Goal: Task Accomplishment & Management: Manage account settings

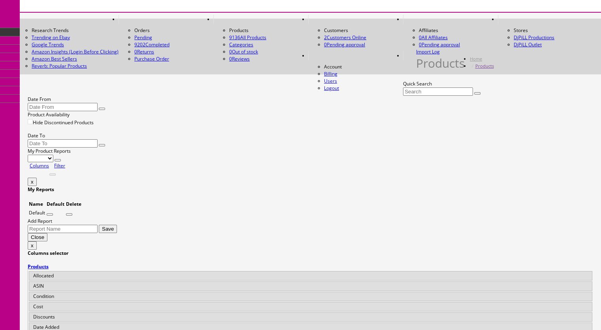
click at [403, 87] on input "Quick Search" at bounding box center [438, 91] width 70 height 8
paste input "CY18DR-74b"
type input "CY18DR-7"
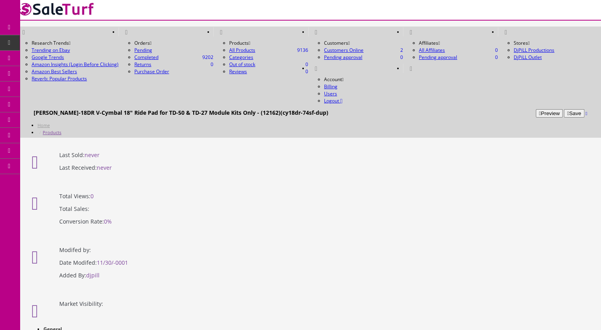
scroll to position [198, 0]
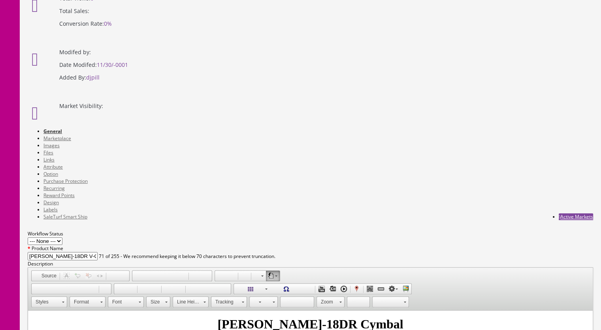
drag, startPoint x: 226, startPoint y: 244, endPoint x: 201, endPoint y: 250, distance: 25.6
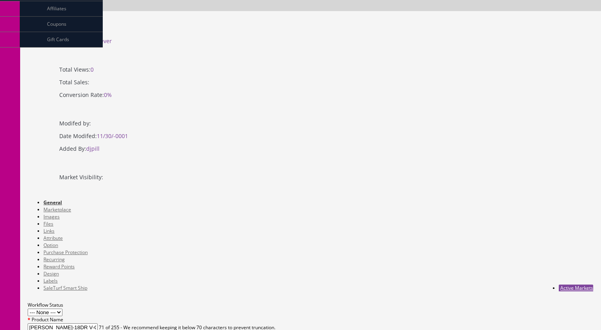
scroll to position [40, 0]
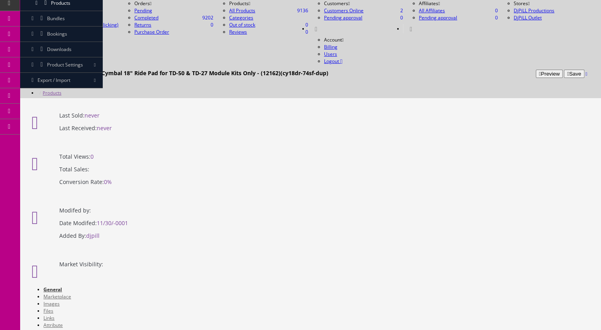
type input "cy18dr-75sf"
click at [71, 293] on link "Marketplace" at bounding box center [57, 296] width 28 height 7
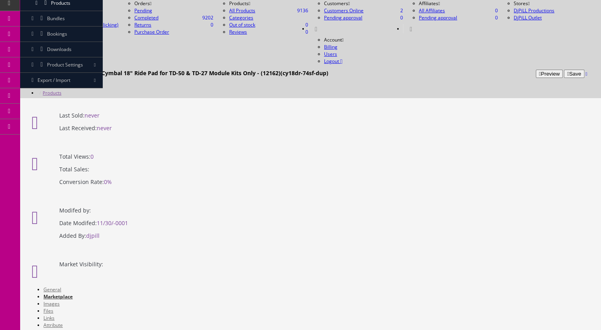
click at [60, 300] on link "Images" at bounding box center [51, 303] width 16 height 7
click at [71, 293] on link "Marketplace" at bounding box center [57, 296] width 28 height 7
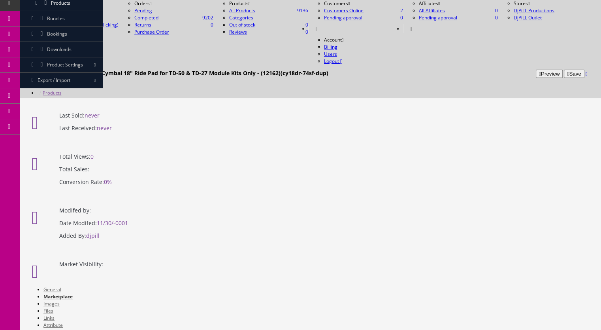
select select "df268ad1-c462-4ba6-b6db-e007e23922ea"
checkbox input"] "true"
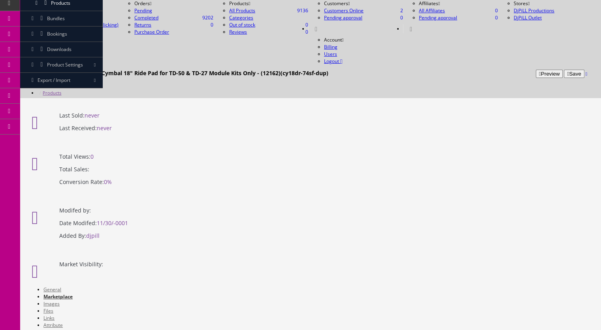
checkbox input"] "true"
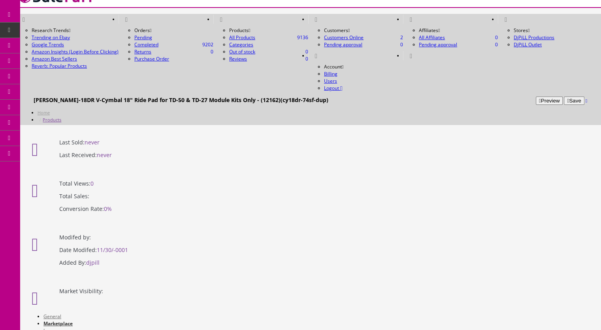
scroll to position [0, 0]
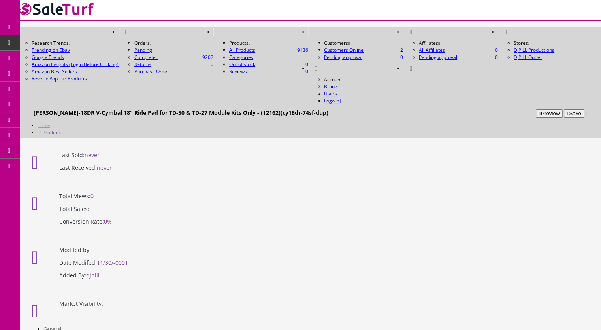
click at [564, 109] on button "Save" at bounding box center [574, 113] width 20 height 8
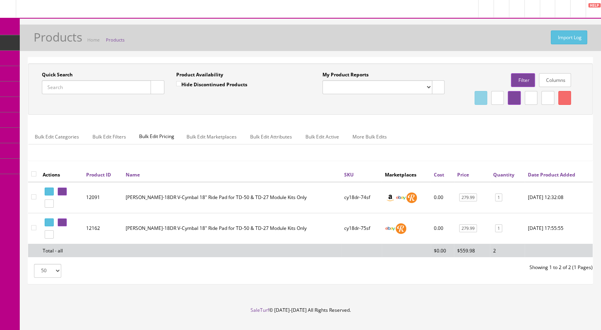
click at [72, 89] on input "Quick Search" at bounding box center [96, 87] width 109 height 14
paste input "VH14D-6g"
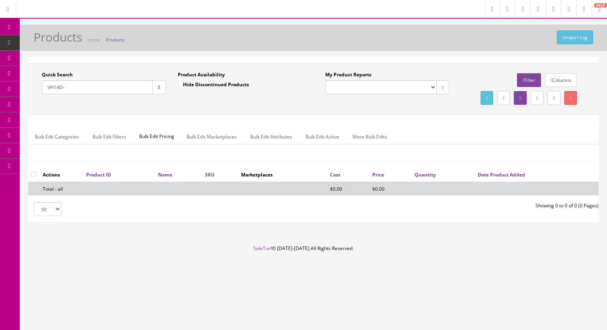
type input "VH14D-"
click at [181, 82] on input "Hide Discontinued Products" at bounding box center [180, 83] width 5 height 5
checkbox input "false"
click at [159, 87] on icon "button" at bounding box center [159, 87] width 3 height 5
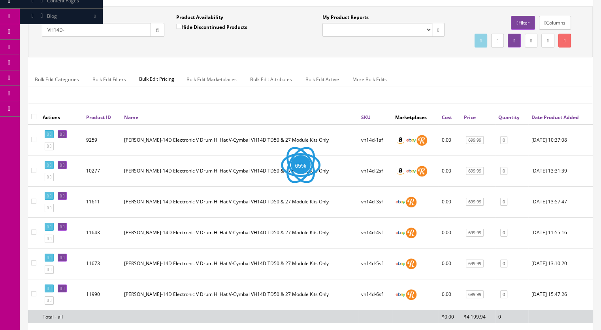
scroll to position [153, 0]
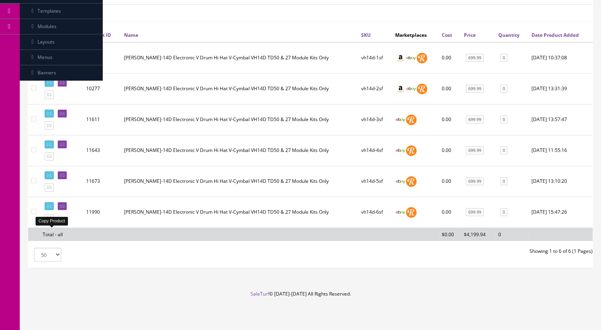
click at [51, 220] on icon at bounding box center [51, 218] width 2 height 4
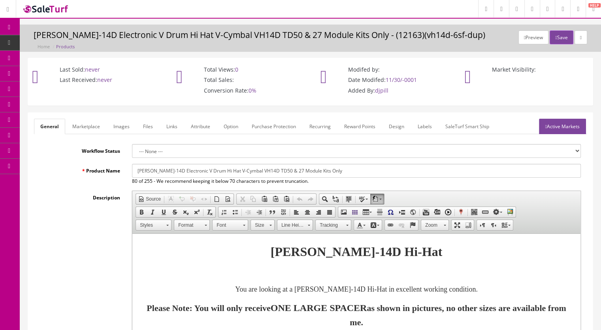
click at [120, 125] on link "Images" at bounding box center [121, 126] width 29 height 15
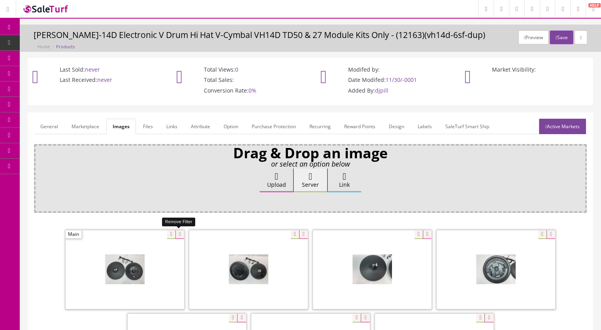
click at [178, 233] on icon at bounding box center [179, 234] width 9 height 9
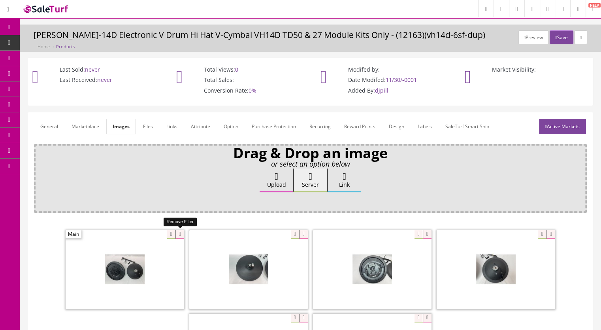
click at [177, 233] on icon at bounding box center [179, 234] width 9 height 9
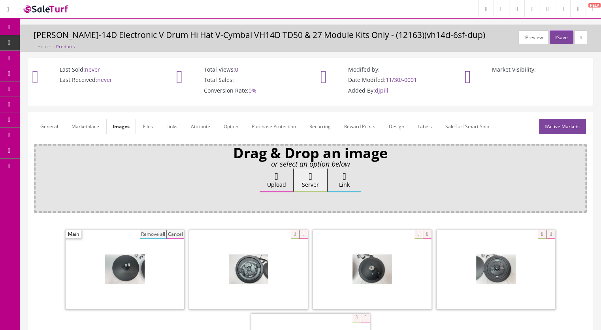
click at [155, 231] on button "Remove all" at bounding box center [153, 234] width 26 height 9
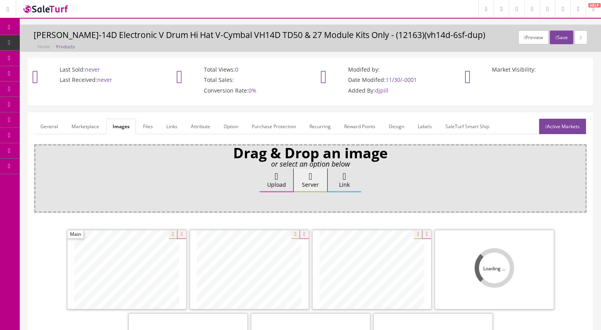
scroll to position [158, 0]
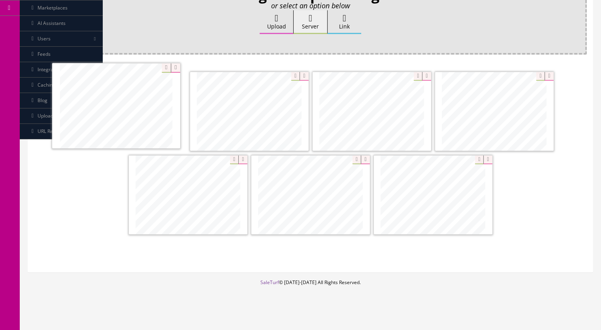
drag, startPoint x: 214, startPoint y: 202, endPoint x: 145, endPoint y: 115, distance: 111.1
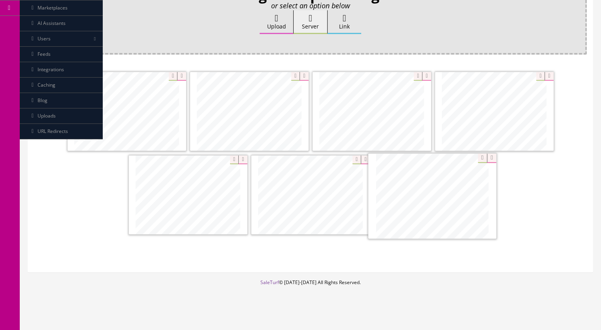
drag, startPoint x: 358, startPoint y: 103, endPoint x: 419, endPoint y: 189, distance: 104.6
drag, startPoint x: 336, startPoint y: 172, endPoint x: 514, endPoint y: 102, distance: 191.4
drag, startPoint x: 390, startPoint y: 102, endPoint x: 312, endPoint y: 193, distance: 119.9
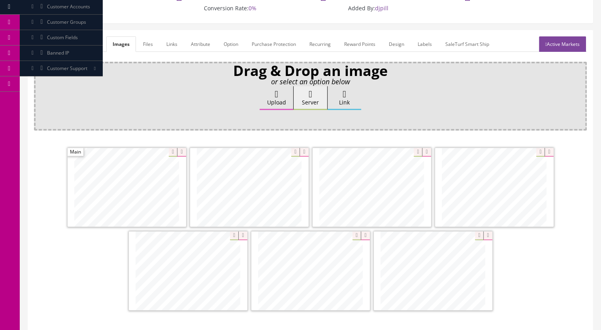
scroll to position [79, 0]
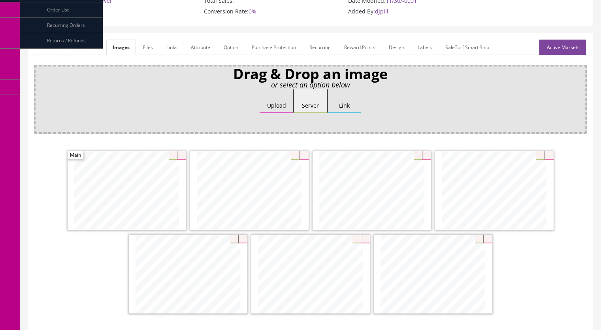
drag, startPoint x: 92, startPoint y: 45, endPoint x: 89, endPoint y: 45, distance: 4.0
click at [93, 45] on link "Marketplace" at bounding box center [85, 47] width 40 height 15
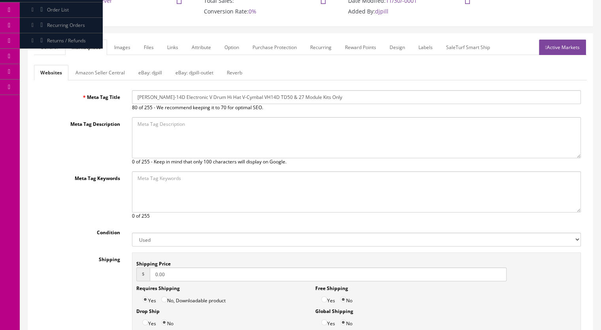
click at [230, 72] on link "Reverb" at bounding box center [235, 72] width 28 height 15
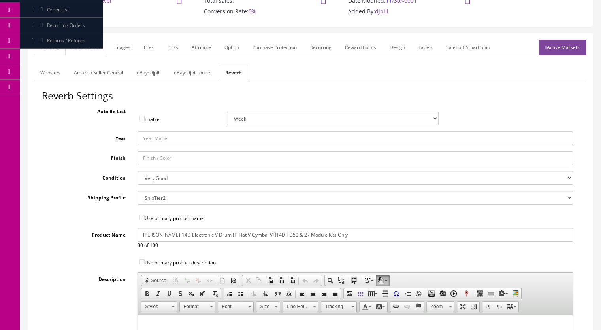
click at [53, 49] on link "General" at bounding box center [49, 47] width 30 height 15
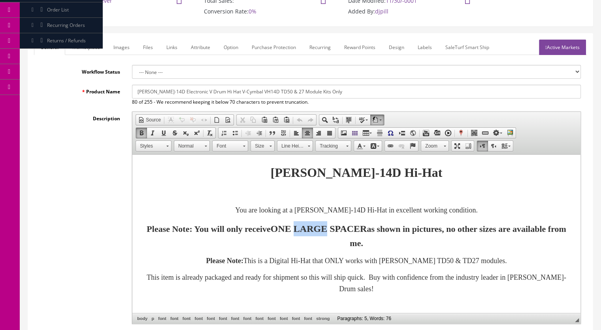
drag, startPoint x: 339, startPoint y: 228, endPoint x: 371, endPoint y: 228, distance: 31.6
click at [367, 228] on font "ONE LARGE SPACER" at bounding box center [319, 228] width 96 height 10
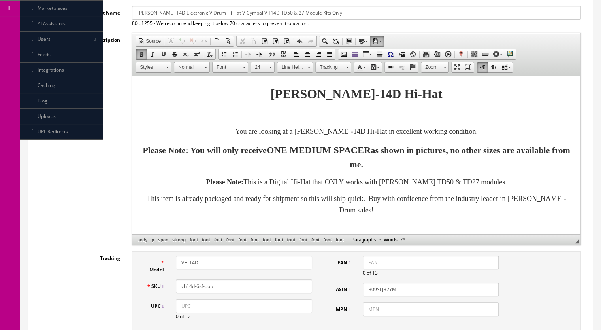
scroll to position [158, 0]
drag, startPoint x: 218, startPoint y: 286, endPoint x: 197, endPoint y: 289, distance: 20.9
click at [197, 289] on input "vh14d-6sf-dup" at bounding box center [244, 286] width 136 height 14
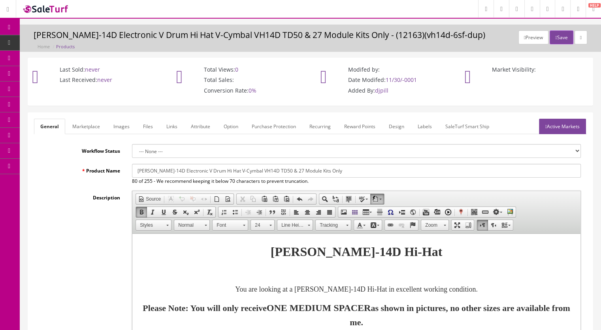
type input "vh14d-7sf"
click at [558, 128] on link "Active Markets" at bounding box center [562, 126] width 47 height 15
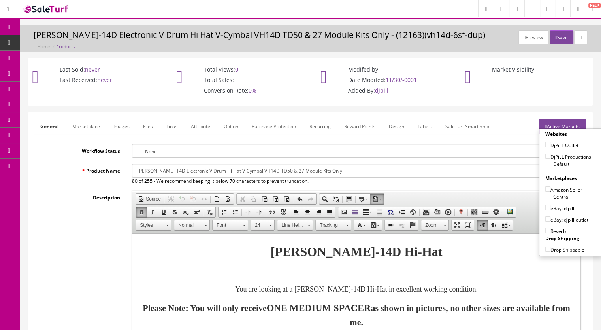
click at [547, 155] on input"] "DjPiLL Productions - Default" at bounding box center [547, 155] width 5 height 5
checkbox input"] "true"
click at [545, 207] on input"] "eBay: djpill" at bounding box center [547, 207] width 5 height 5
checkbox input"] "true"
click at [545, 228] on input"] "Reverb" at bounding box center [547, 230] width 5 height 5
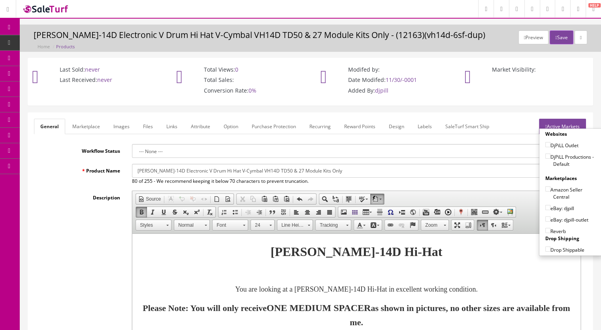
checkbox input"] "true"
click at [88, 124] on link "Marketplace" at bounding box center [86, 126] width 40 height 15
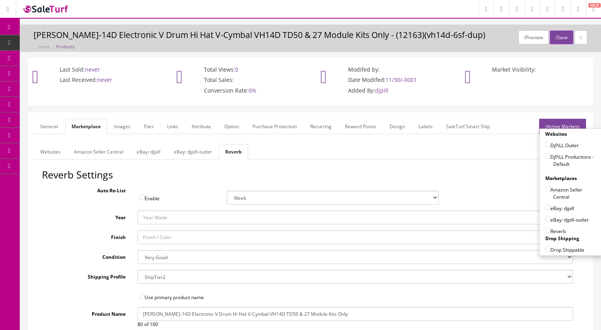
click at [152, 257] on select "Brand New Mint Excellent Very Good Good Fair Poor B-Stock Non Functioning" at bounding box center [356, 257] width 436 height 14
select select "df268ad1-c462-4ba6-b6db-e007e23922ea"
click at [138, 250] on select "Brand New Mint Excellent Very Good Good Fair Poor B-Stock Non Functioning" at bounding box center [356, 257] width 436 height 14
click at [558, 37] on button "Save" at bounding box center [561, 37] width 23 height 14
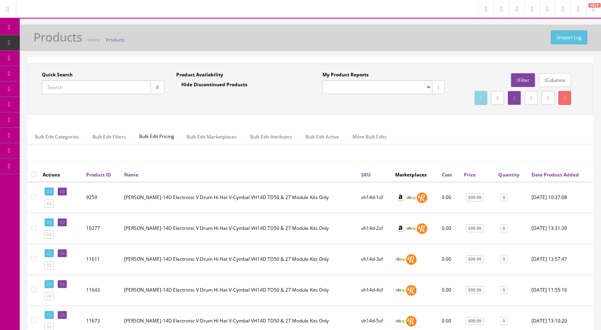
click at [57, 88] on input "Quick Search" at bounding box center [96, 87] width 109 height 14
paste input "CY12C-T-2b"
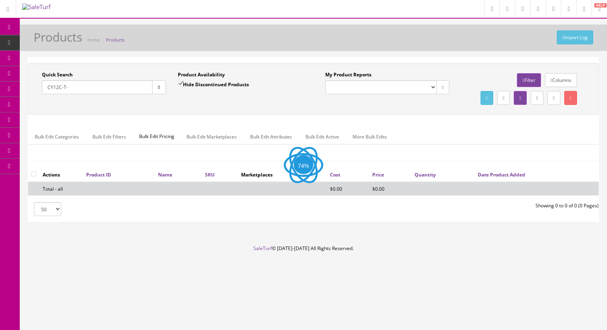
type input "CY12C-T-"
click at [178, 83] on input "Hide Discontinued Products" at bounding box center [180, 83] width 5 height 5
checkbox input "false"
click at [153, 86] on button "button" at bounding box center [159, 87] width 14 height 14
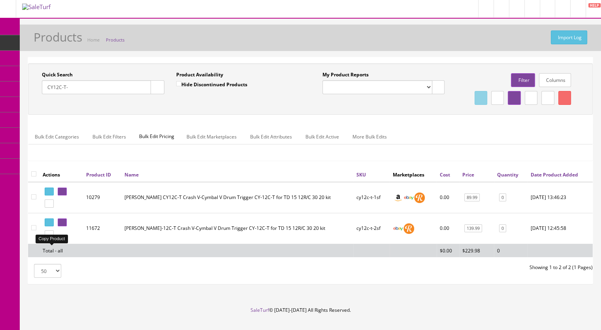
click at [51, 236] on icon at bounding box center [51, 234] width 2 height 4
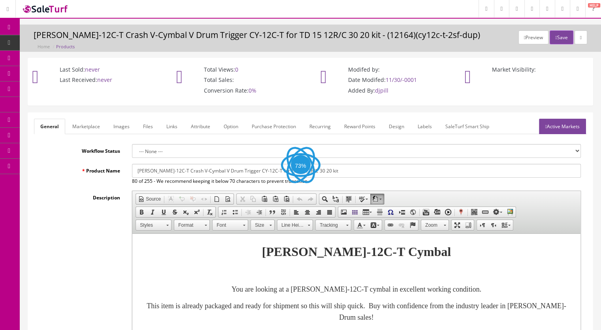
click at [122, 126] on link "Images" at bounding box center [121, 126] width 29 height 15
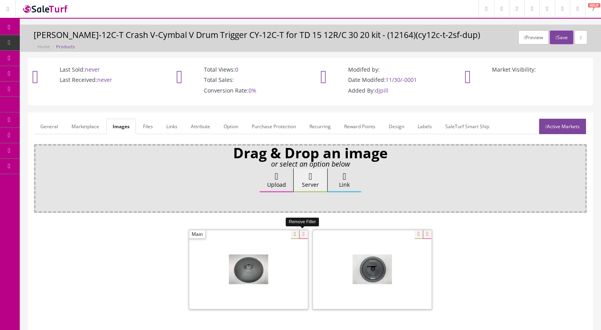
click at [301, 234] on icon at bounding box center [303, 234] width 9 height 9
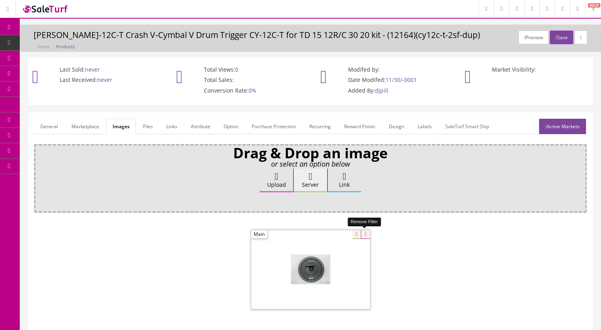
click at [361, 234] on icon at bounding box center [365, 234] width 9 height 9
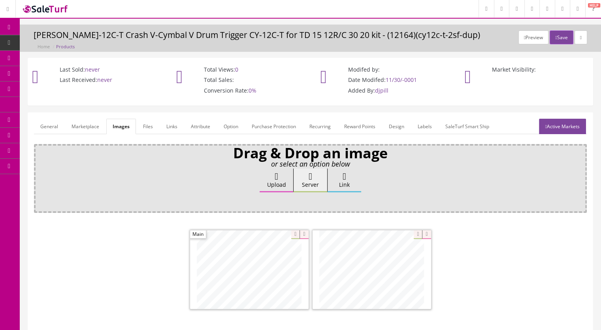
click at [75, 123] on link "Marketplace" at bounding box center [85, 126] width 40 height 15
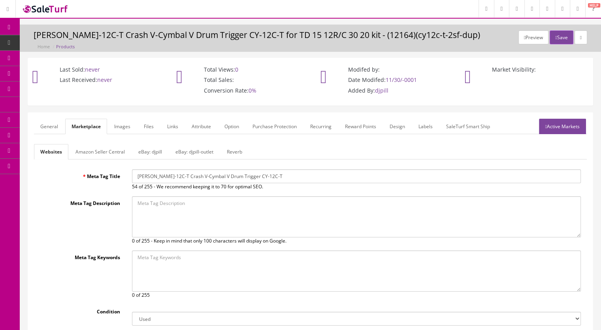
click at [236, 147] on link "Reverb" at bounding box center [235, 151] width 28 height 15
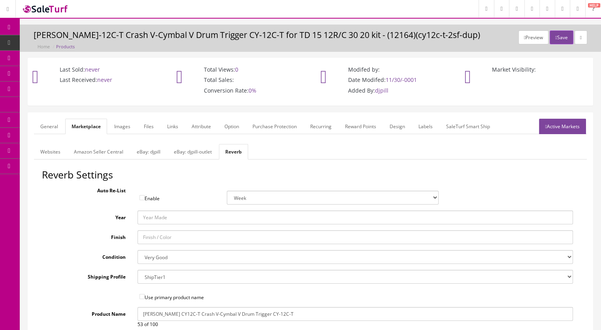
click at [46, 125] on link "General" at bounding box center [49, 126] width 30 height 15
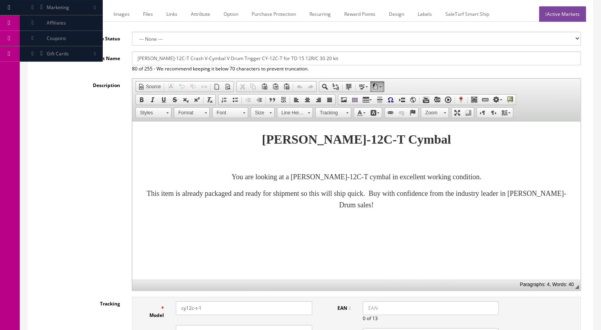
scroll to position [158, 0]
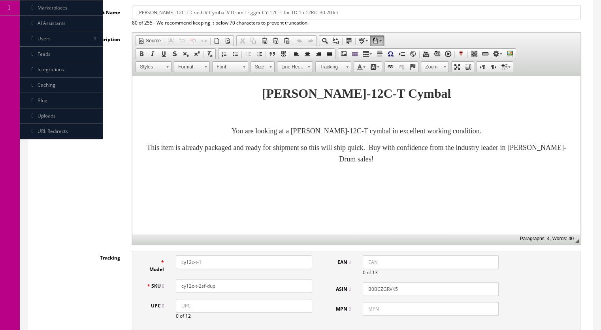
drag, startPoint x: 220, startPoint y: 288, endPoint x: 199, endPoint y: 272, distance: 26.2
click at [198, 289] on input "cy12c-t-2sf-dup" at bounding box center [244, 286] width 136 height 14
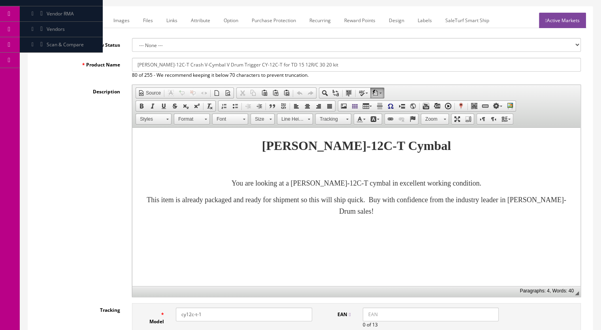
scroll to position [0, 0]
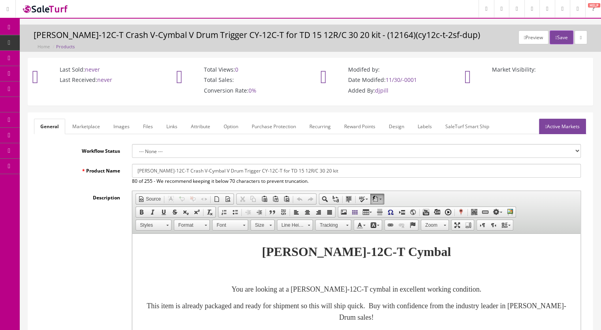
type input "cy12c-t-3sf"
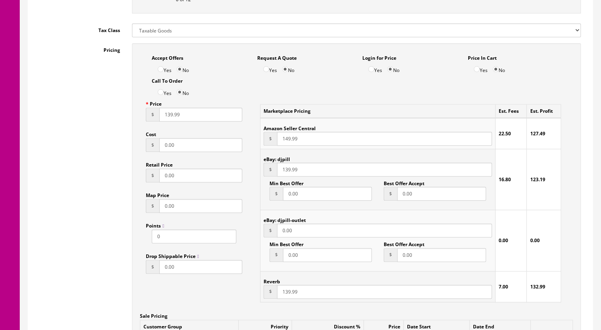
scroll to position [553, 0]
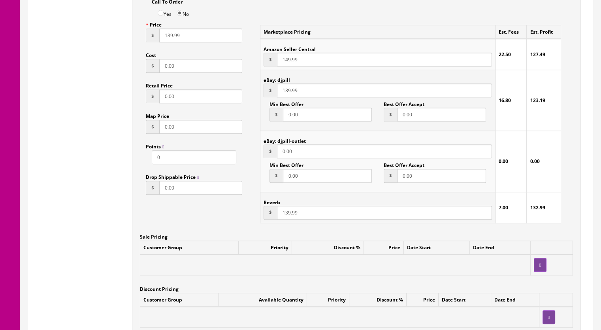
click at [287, 214] on input "139.99" at bounding box center [384, 213] width 215 height 14
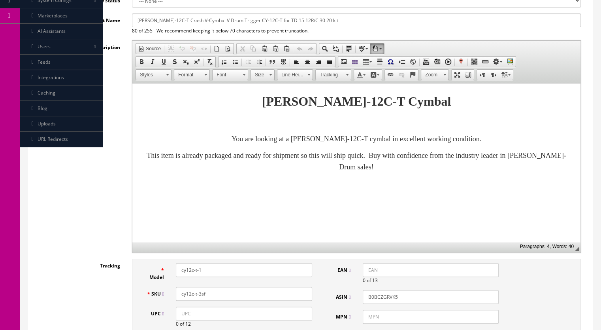
scroll to position [79, 0]
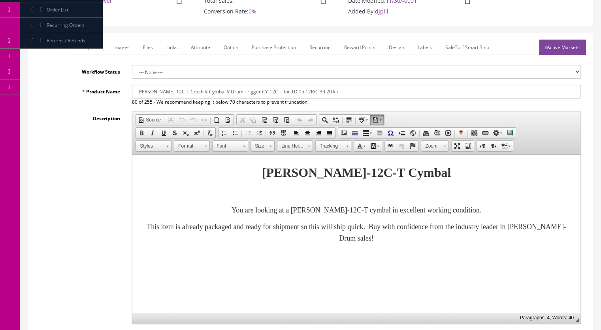
click at [558, 47] on link "Active Markets" at bounding box center [562, 47] width 47 height 15
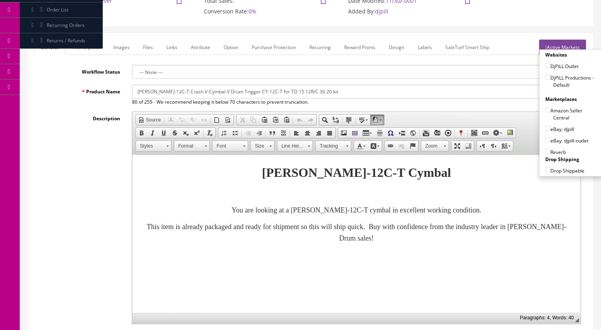
click at [546, 76] on input"] "DjPiLL Productions - Default" at bounding box center [547, 76] width 5 height 5
checkbox input"] "true"
click at [547, 127] on input"] "eBay: djpill" at bounding box center [547, 128] width 5 height 5
checkbox input"] "true"
click at [545, 148] on label "Reverb" at bounding box center [555, 152] width 21 height 8
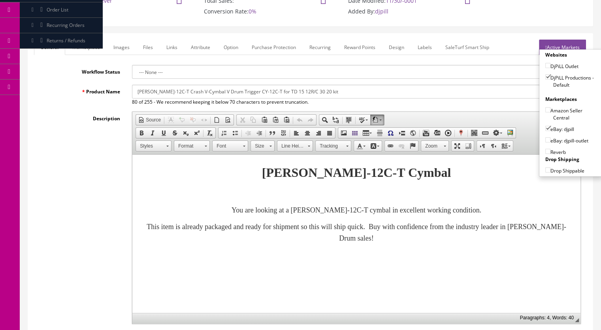
click at [545, 149] on input"] "Reverb" at bounding box center [547, 151] width 5 height 5
checkbox input"] "true"
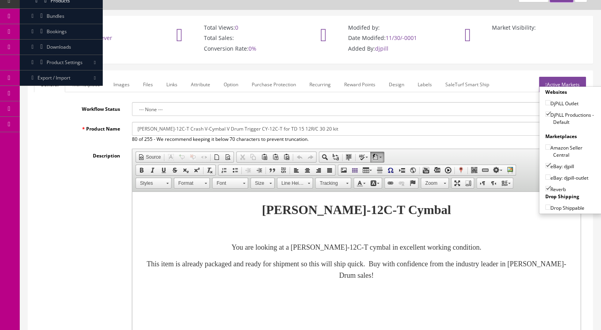
scroll to position [0, 0]
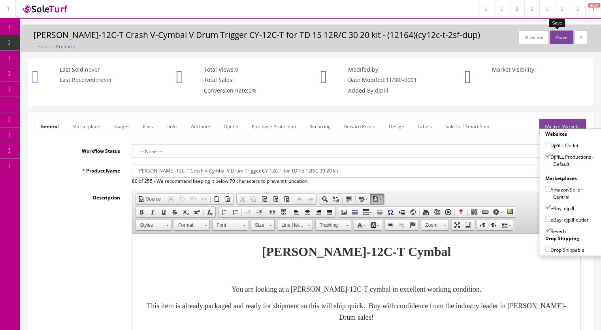
click at [555, 36] on icon "button" at bounding box center [556, 37] width 2 height 5
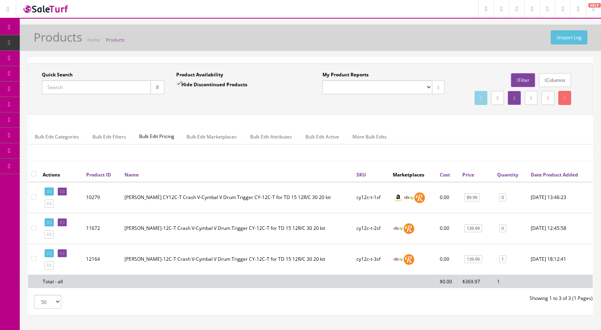
click at [62, 86] on input "Quick Search" at bounding box center [96, 87] width 109 height 14
paste input "CY14C-T-14b"
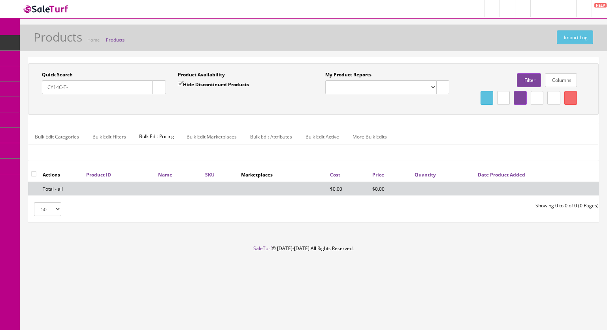
type input "CY14C-T-"
click at [179, 83] on input "Hide Discontinued Products" at bounding box center [180, 83] width 5 height 5
checkbox input "false"
click at [160, 87] on button "button" at bounding box center [159, 87] width 14 height 14
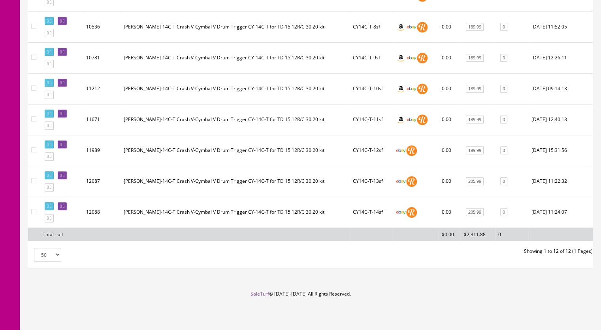
scroll to position [336, 0]
click at [54, 221] on link at bounding box center [49, 218] width 9 height 8
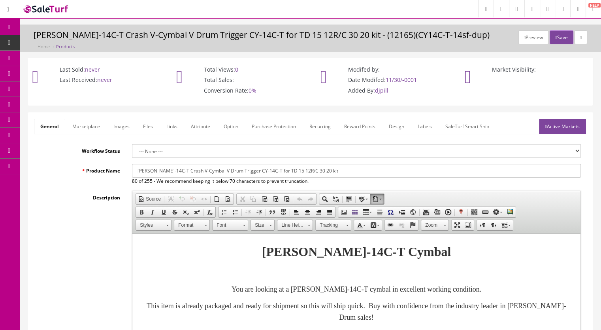
click at [118, 128] on link "Images" at bounding box center [121, 126] width 29 height 15
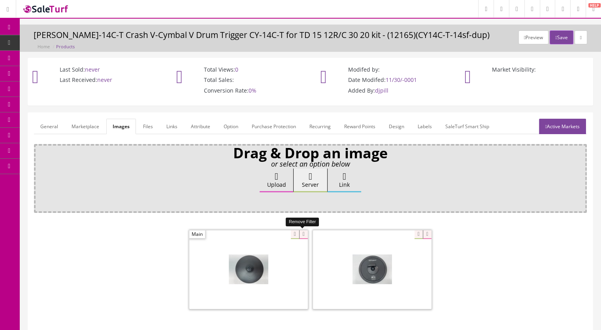
click at [305, 231] on icon at bounding box center [303, 234] width 9 height 9
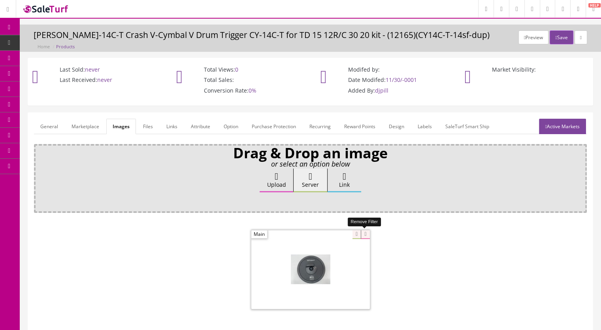
drag, startPoint x: 365, startPoint y: 233, endPoint x: 422, endPoint y: 249, distance: 59.2
click at [365, 232] on icon at bounding box center [365, 234] width 9 height 9
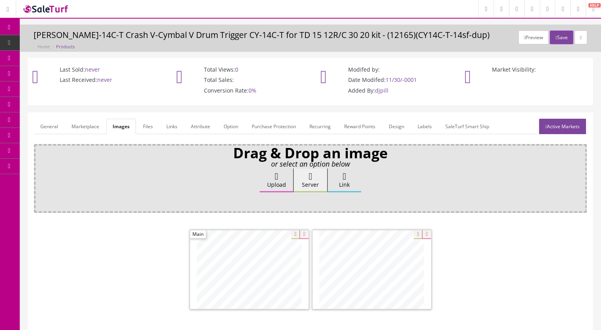
click at [87, 127] on link "Marketplace" at bounding box center [85, 126] width 40 height 15
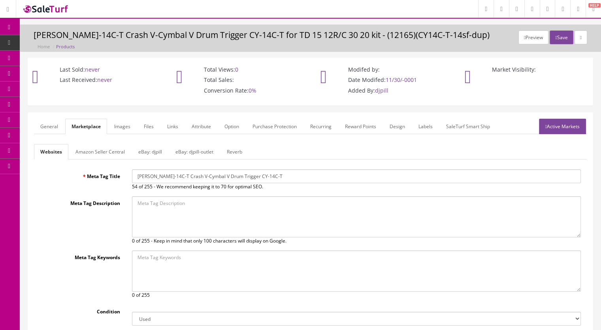
click at [230, 152] on link "Reverb" at bounding box center [235, 151] width 28 height 15
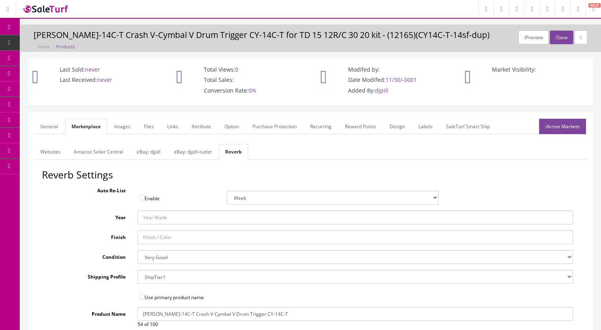
click at [43, 123] on link "General" at bounding box center [49, 126] width 30 height 15
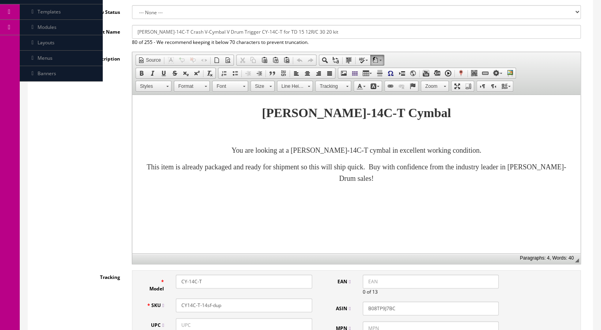
scroll to position [198, 0]
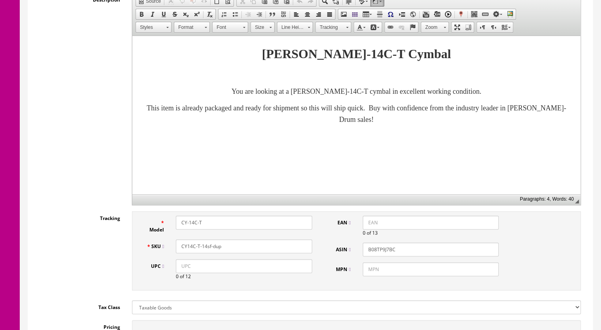
drag, startPoint x: 223, startPoint y: 247, endPoint x: 203, endPoint y: 250, distance: 20.4
click at [203, 250] on input "CY14C-T-14sf-dup" at bounding box center [244, 246] width 136 height 14
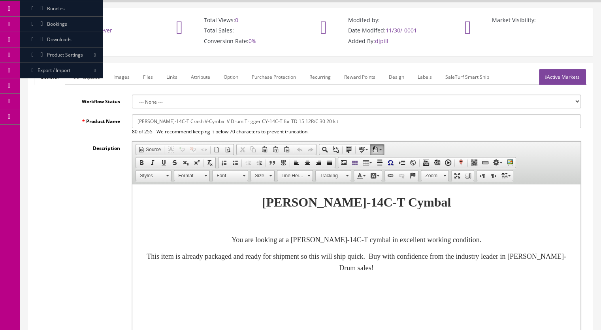
scroll to position [0, 0]
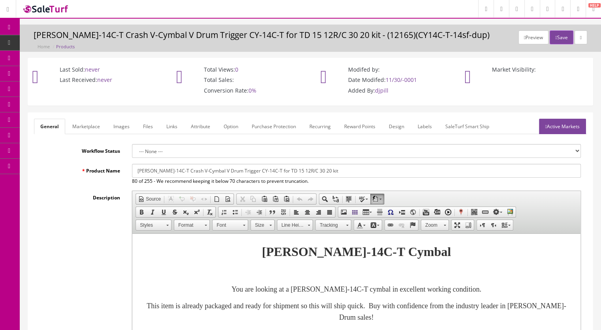
type input "CY14C-T-15sf"
click at [566, 124] on link "Active Markets" at bounding box center [562, 126] width 47 height 15
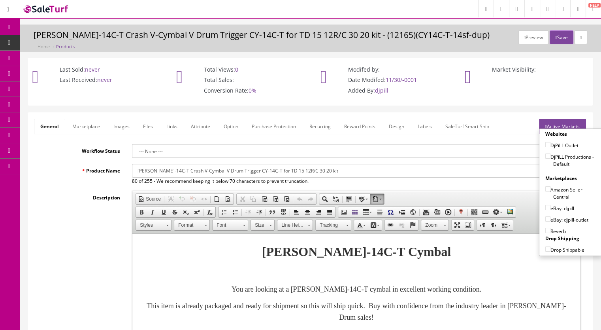
click at [548, 154] on label "DjPiLL Productions - Default" at bounding box center [570, 160] width 51 height 15
click at [548, 154] on input"] "DjPiLL Productions - Default" at bounding box center [547, 155] width 5 height 5
checkbox input"] "true"
click at [546, 209] on label "eBay: djpill" at bounding box center [559, 208] width 29 height 8
click at [546, 209] on input"] "eBay: djpill" at bounding box center [547, 207] width 5 height 5
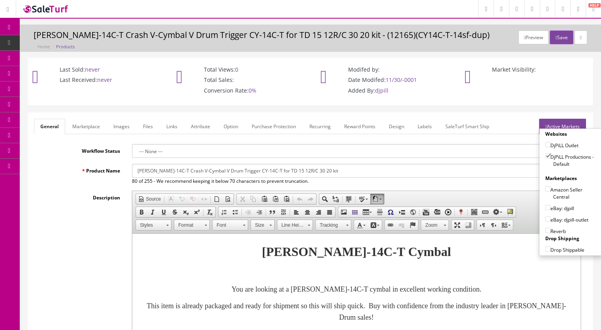
checkbox input"] "true"
click at [546, 228] on input"] "Reverb" at bounding box center [547, 230] width 5 height 5
checkbox input"] "true"
click at [561, 32] on button "Save" at bounding box center [561, 37] width 23 height 14
